Goal: Information Seeking & Learning: Learn about a topic

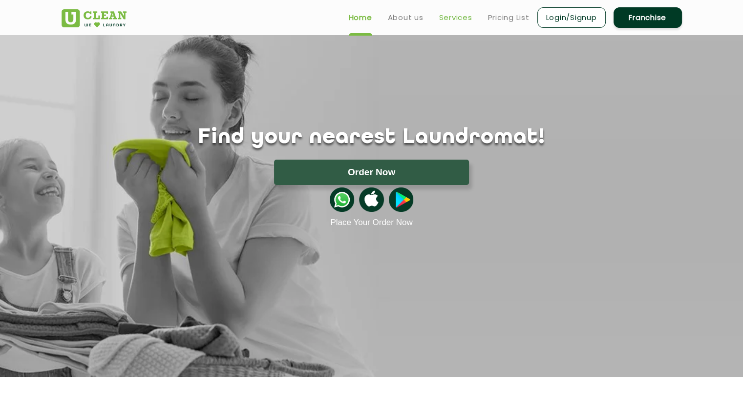
click at [452, 19] on link "Services" at bounding box center [455, 18] width 33 height 12
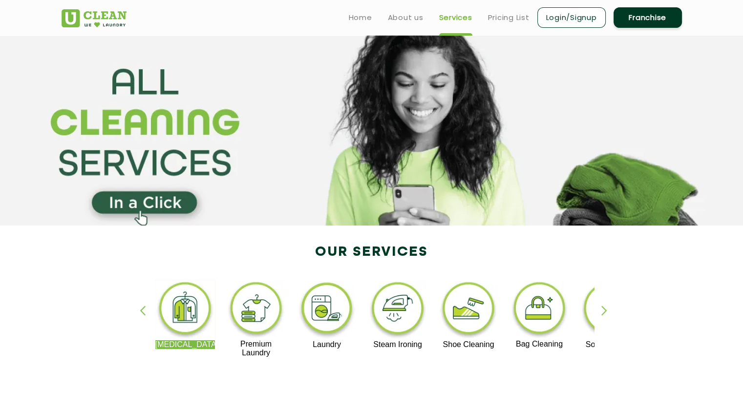
click at [505, 6] on ul "Home About us Services Pricing List Login/Signup Franchise" at bounding box center [511, 17] width 341 height 23
click at [506, 25] on ul "Home About us Services Pricing List Login/Signup Franchise" at bounding box center [511, 17] width 341 height 23
click at [511, 20] on link "Pricing List" at bounding box center [509, 18] width 42 height 12
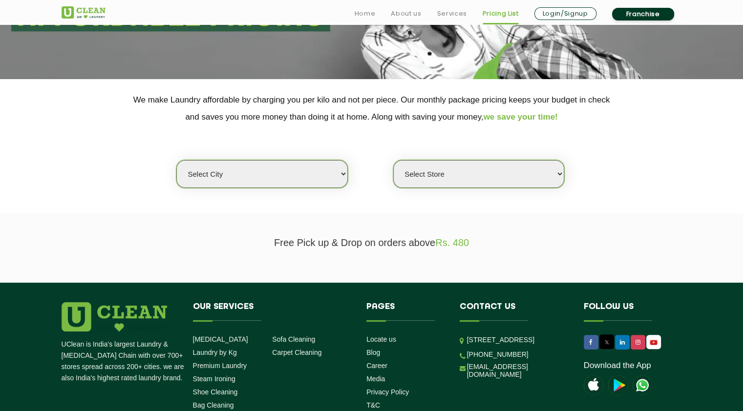
scroll to position [252, 0]
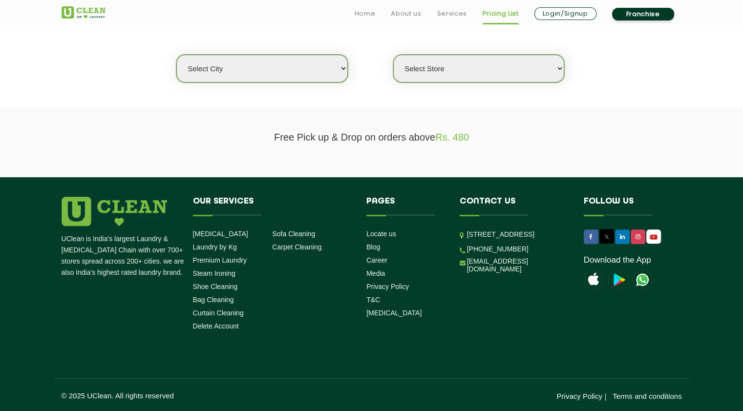
select select "42"
click at [176, 55] on select "Select city Aalo Agartala Agra Ahmedabad Akola Aligarh Alwar - UClean Select Am…" at bounding box center [261, 69] width 171 height 28
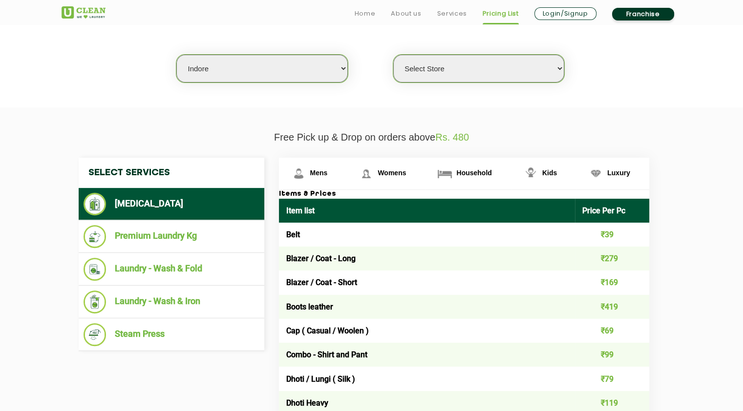
click at [474, 51] on div "Select city Aalo Agartala Agra Ahmedabad Akola Aligarh Alwar - UClean Select Am…" at bounding box center [371, 51] width 635 height 63
drag, startPoint x: 466, startPoint y: 70, endPoint x: 620, endPoint y: 102, distance: 157.2
click at [620, 102] on section "We make Laundry affordable by charging you per kilo and not per piece. Our mont…" at bounding box center [371, 41] width 743 height 134
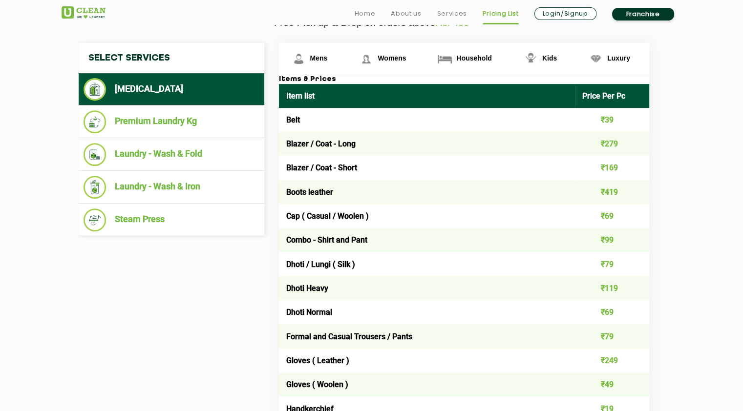
scroll to position [428, 0]
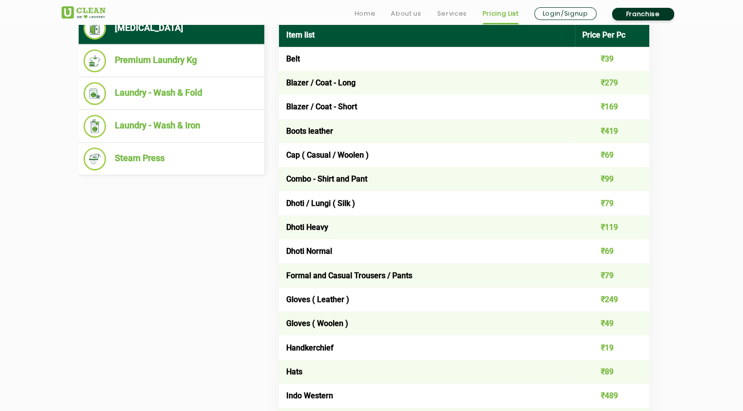
click at [329, 109] on td "Blazer / Coat - Short" at bounding box center [427, 107] width 297 height 24
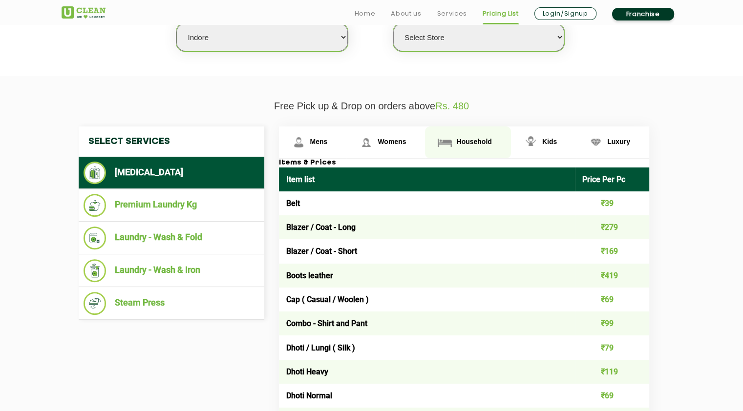
scroll to position [370, 0]
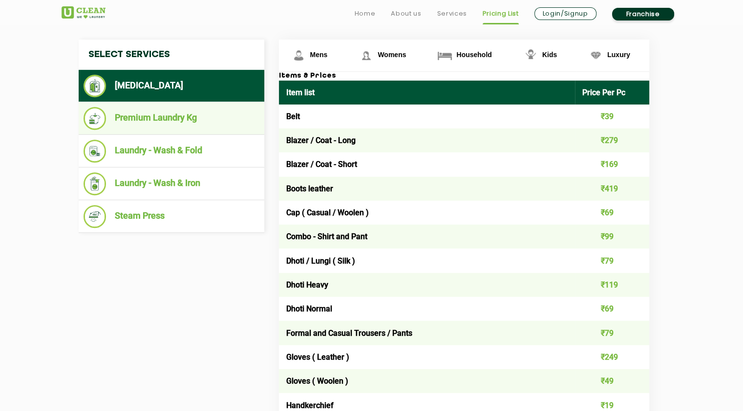
click at [190, 112] on li "Premium Laundry Kg" at bounding box center [172, 118] width 176 height 23
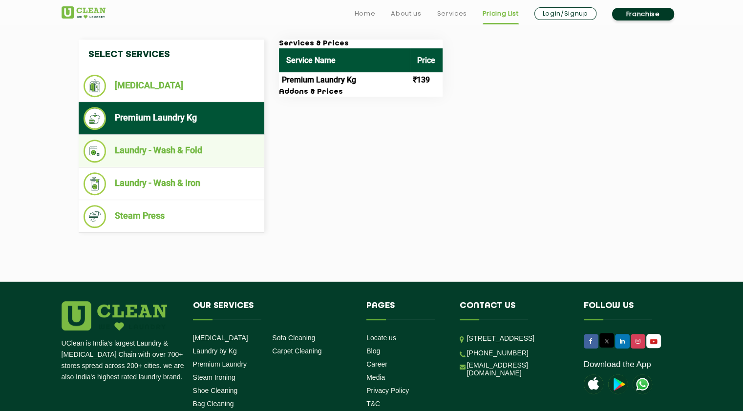
click at [170, 140] on li "Laundry - Wash & Fold" at bounding box center [172, 151] width 176 height 23
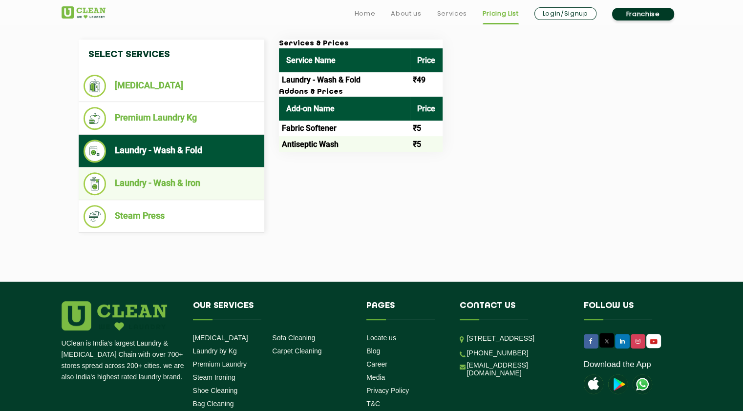
click at [173, 178] on li "Laundry - Wash & Iron" at bounding box center [172, 183] width 176 height 23
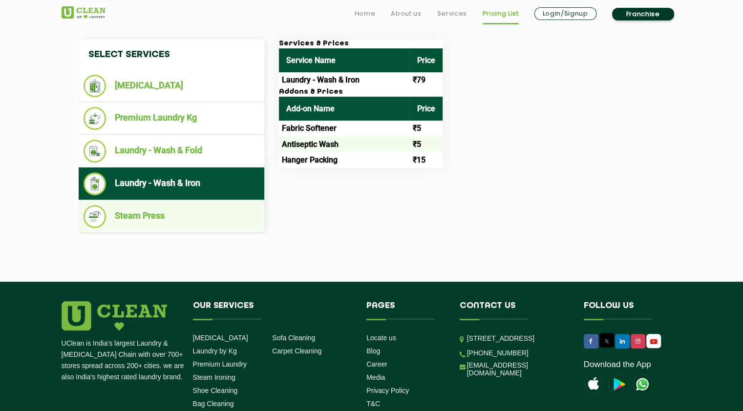
click at [176, 218] on li "Steam Press" at bounding box center [172, 216] width 176 height 23
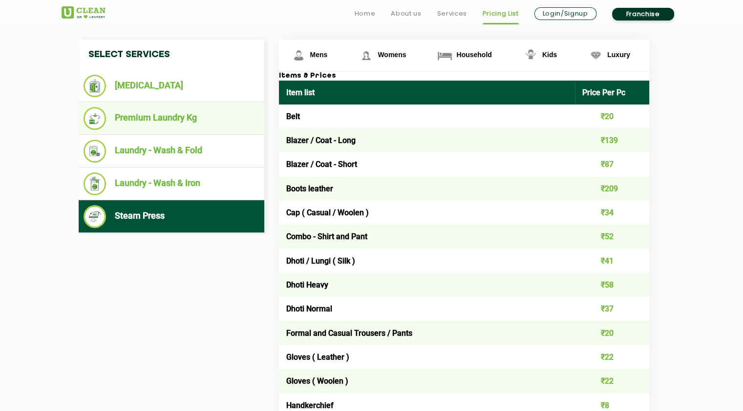
click at [187, 111] on li "Premium Laundry Kg" at bounding box center [172, 118] width 176 height 23
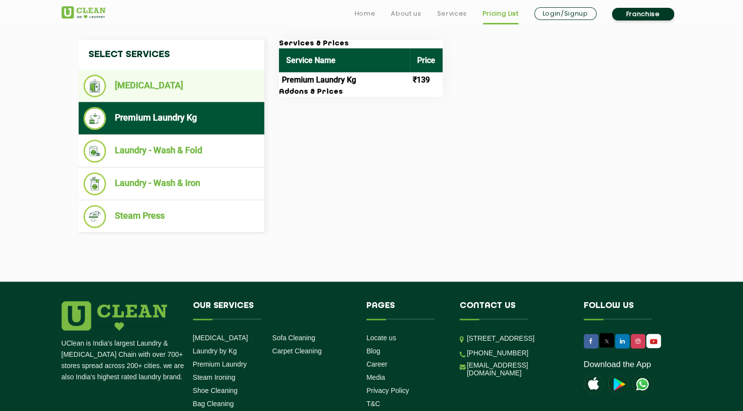
click at [193, 75] on li "[MEDICAL_DATA]" at bounding box center [172, 86] width 176 height 22
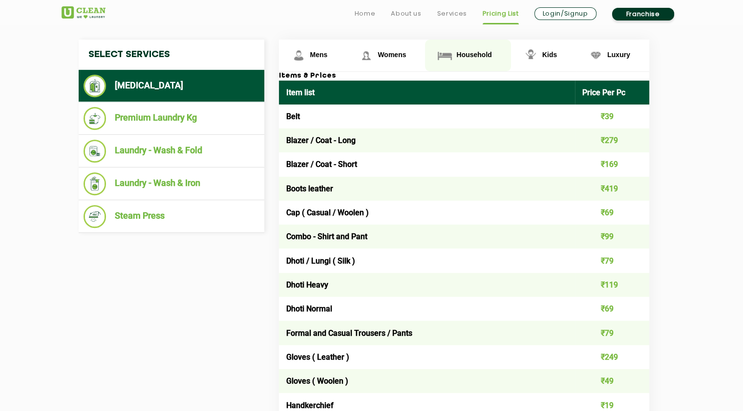
click at [462, 47] on link "Household" at bounding box center [468, 56] width 86 height 32
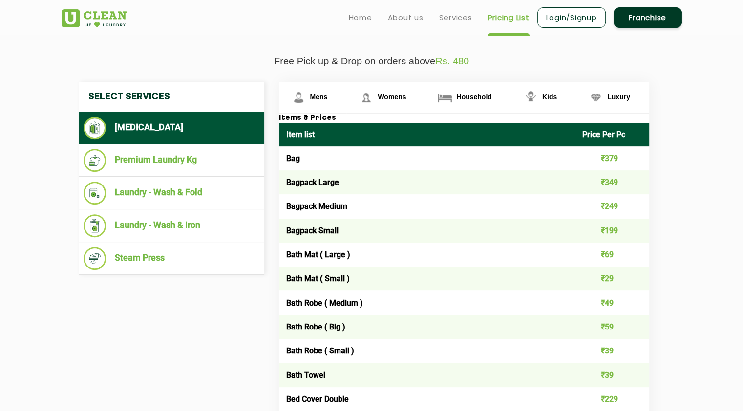
scroll to position [312, 0]
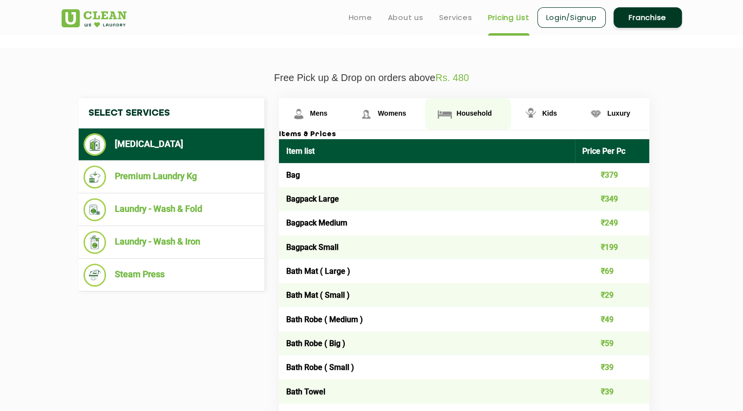
click at [474, 105] on link "Household" at bounding box center [468, 114] width 86 height 32
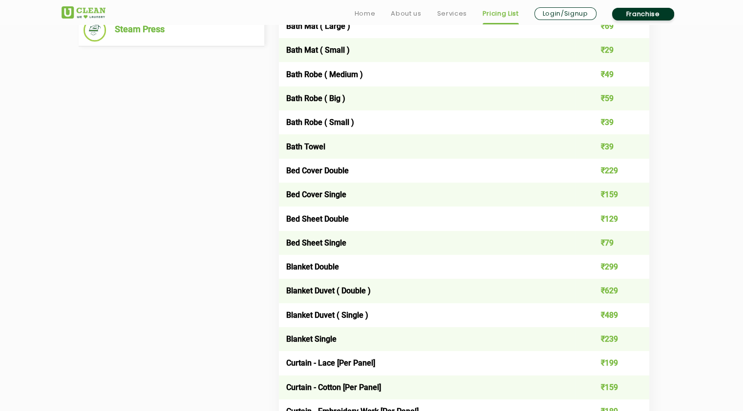
scroll to position [722, 0]
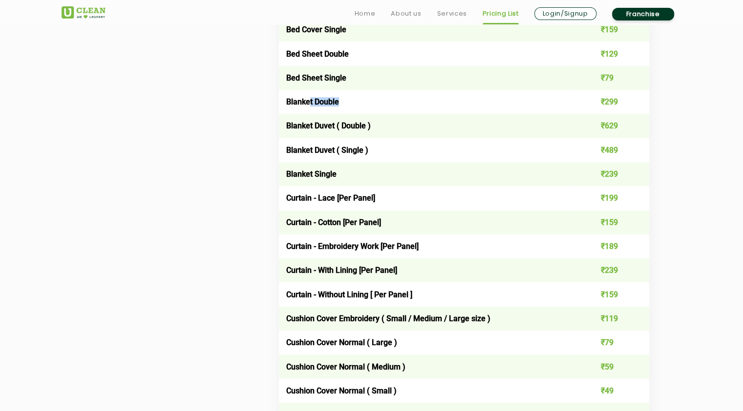
drag, startPoint x: 311, startPoint y: 102, endPoint x: 364, endPoint y: 102, distance: 53.3
click at [364, 102] on td "Blanket Double" at bounding box center [427, 102] width 297 height 24
drag, startPoint x: 324, startPoint y: 151, endPoint x: 361, endPoint y: 151, distance: 36.6
click at [361, 151] on td "Blanket Duvet ( Single )" at bounding box center [427, 150] width 297 height 24
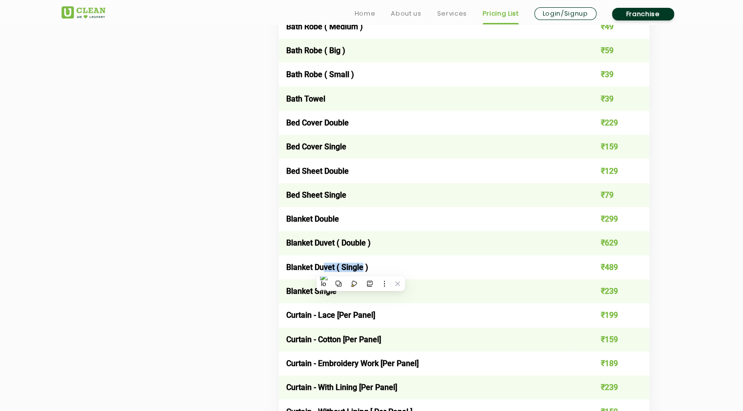
scroll to position [664, 0]
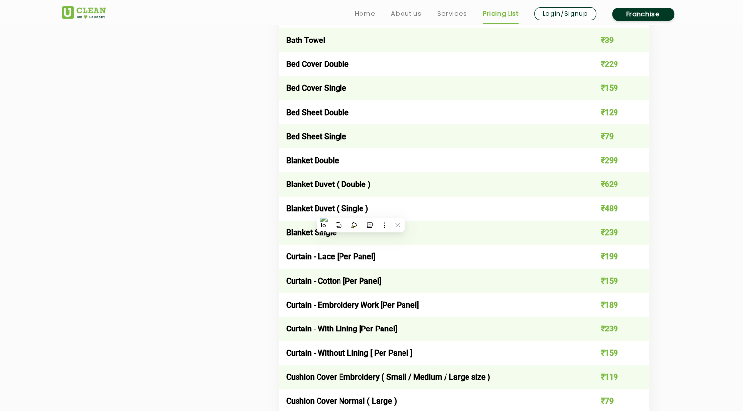
click at [298, 179] on td "Blanket Duvet ( Double )" at bounding box center [427, 184] width 297 height 24
click at [480, 150] on td "Blanket Double" at bounding box center [427, 161] width 297 height 24
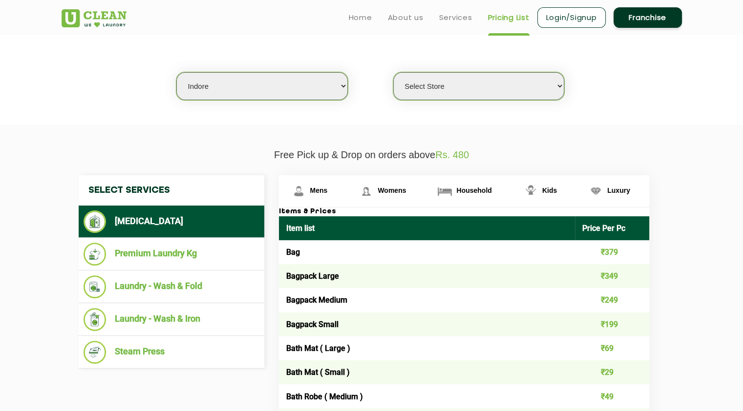
scroll to position [0, 0]
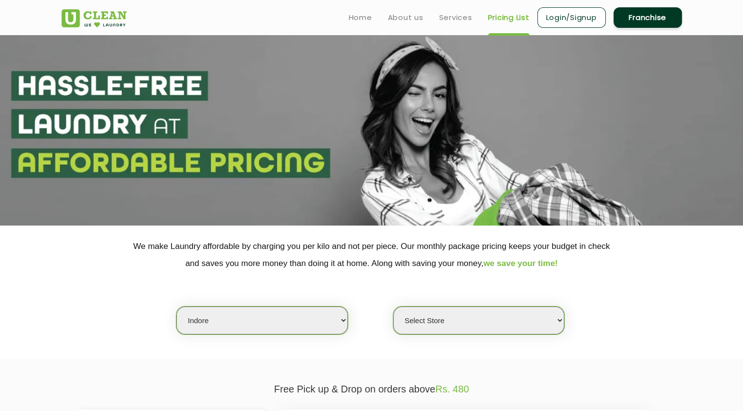
click at [107, 12] on img at bounding box center [94, 18] width 65 height 18
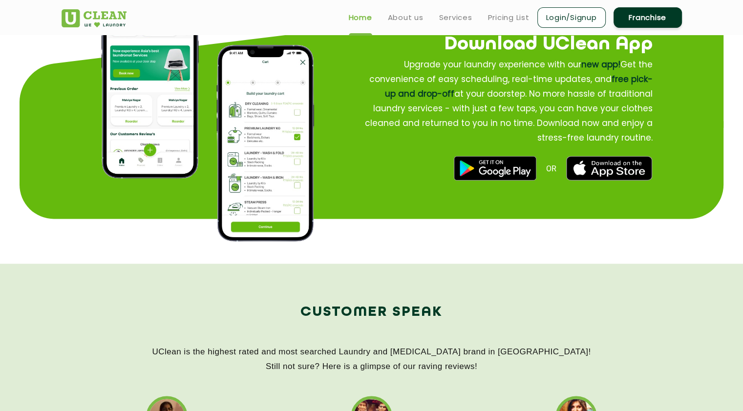
scroll to position [762, 0]
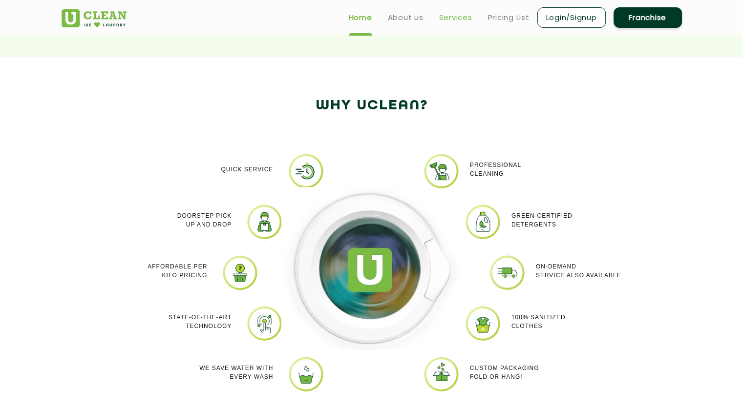
click at [447, 22] on link "Services" at bounding box center [455, 18] width 33 height 12
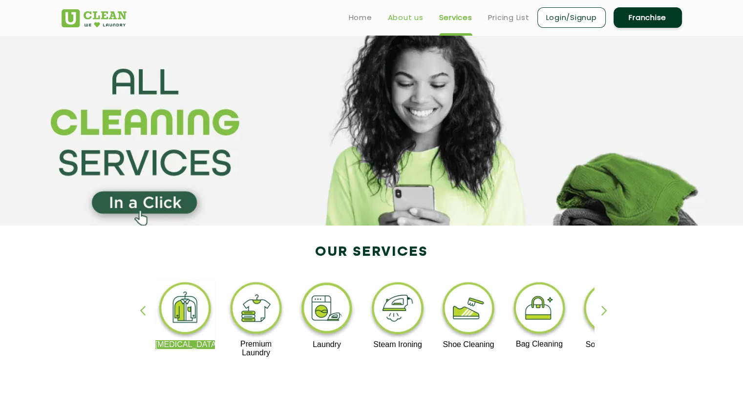
click at [393, 15] on link "About us" at bounding box center [406, 18] width 36 height 12
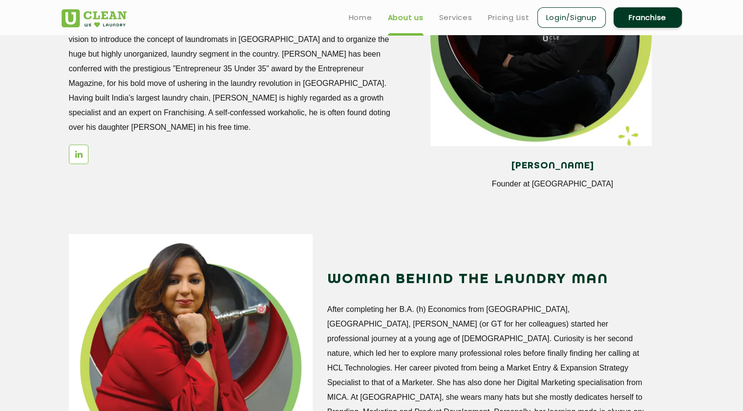
scroll to position [867, 0]
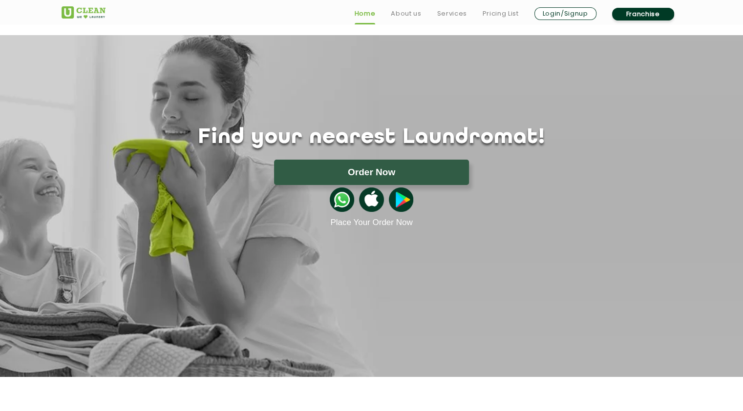
scroll to position [762, 0]
